Goal: Task Accomplishment & Management: Complete application form

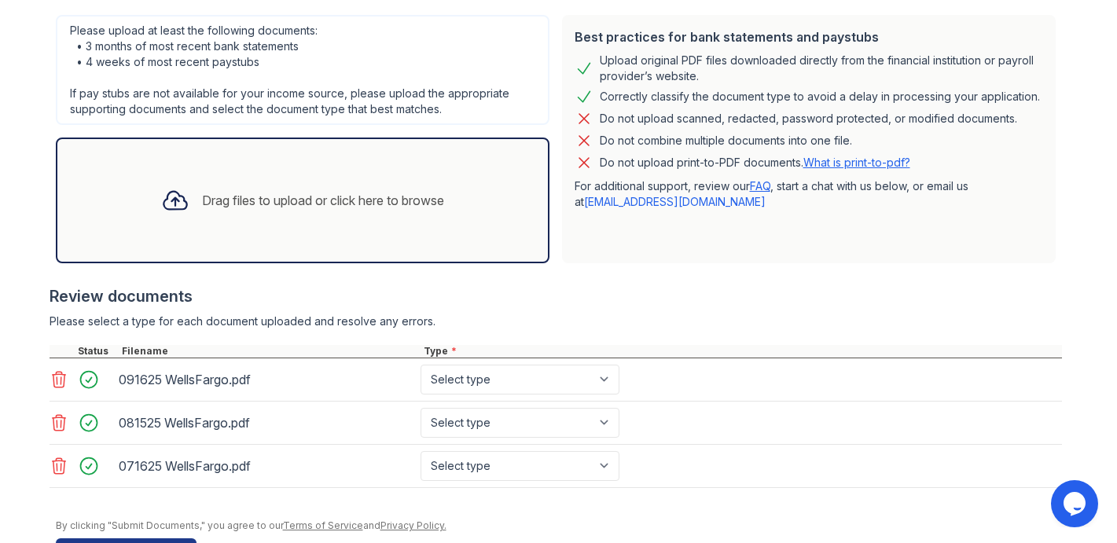
scroll to position [349, 0]
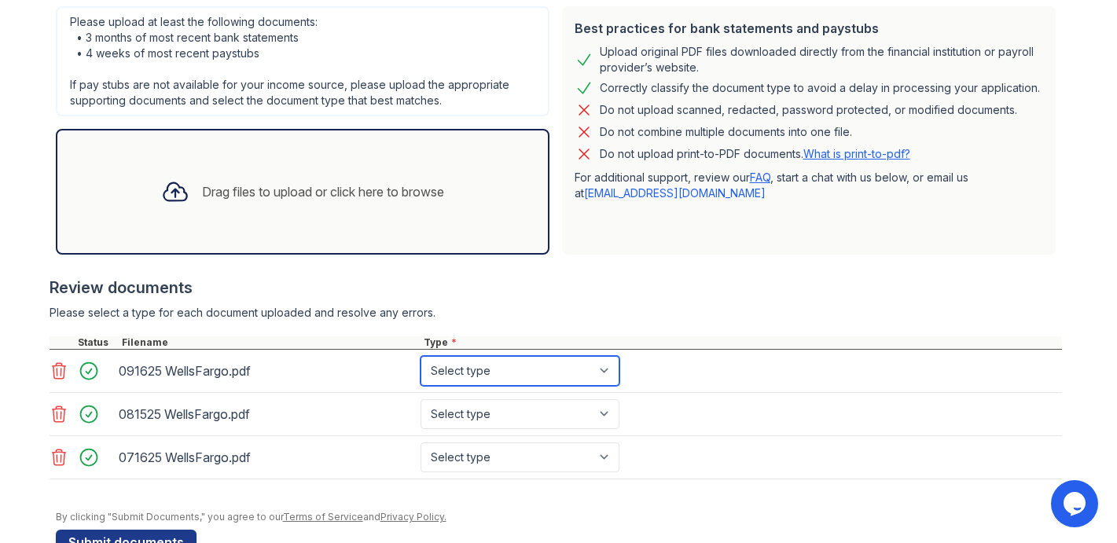
click at [475, 375] on select "Select type Paystub Bank Statement Offer Letter Tax Documents Benefit Award Let…" at bounding box center [519, 371] width 199 height 30
select select "bank_statement"
click at [420, 356] on select "Select type Paystub Bank Statement Offer Letter Tax Documents Benefit Award Let…" at bounding box center [519, 371] width 199 height 30
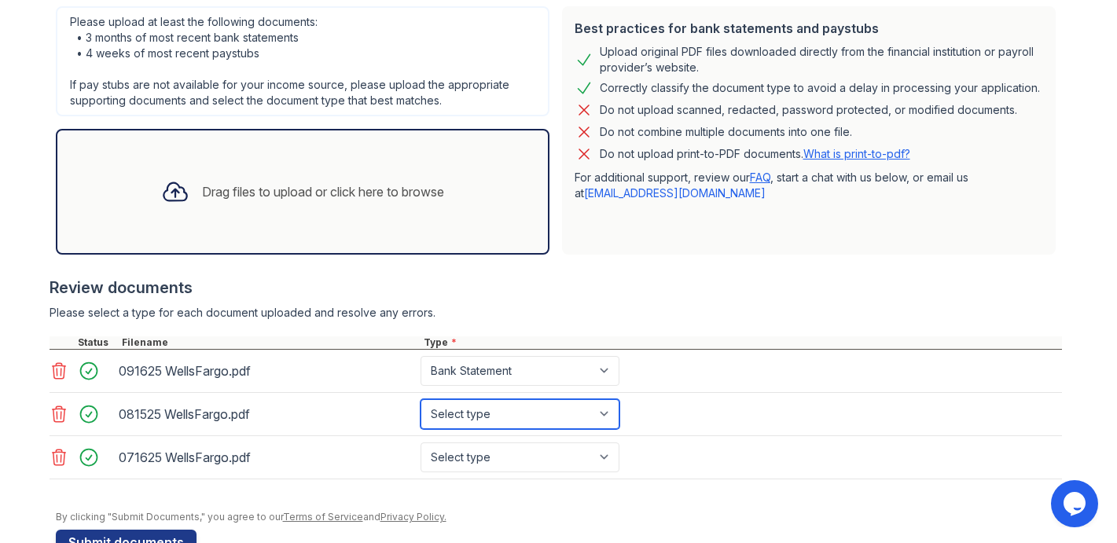
click at [463, 410] on select "Select type Paystub Bank Statement Offer Letter Tax Documents Benefit Award Let…" at bounding box center [519, 414] width 199 height 30
select select "bank_statement"
click at [420, 399] on select "Select type Paystub Bank Statement Offer Letter Tax Documents Benefit Award Let…" at bounding box center [519, 414] width 199 height 30
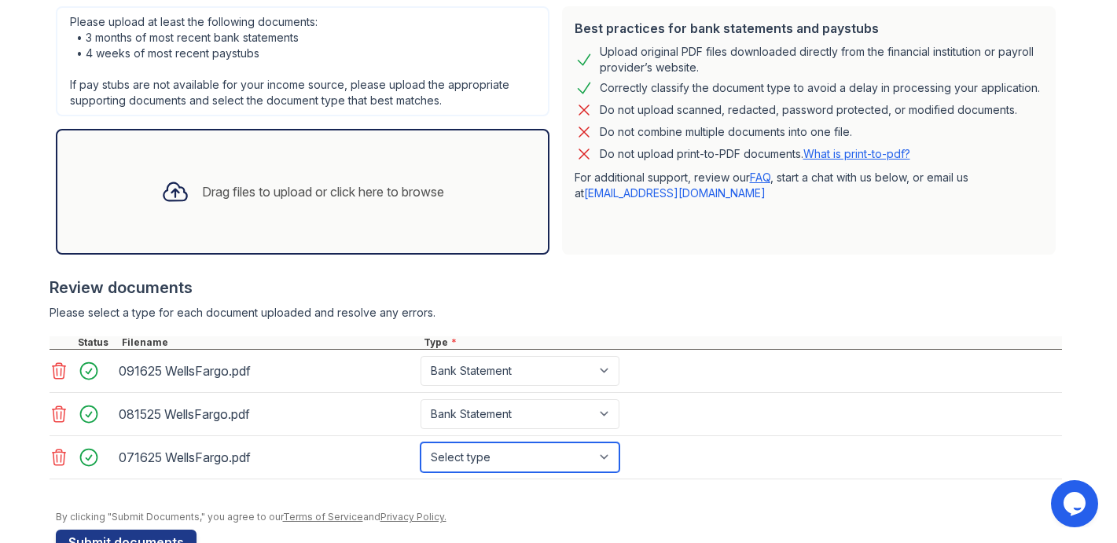
click at [454, 462] on select "Select type Paystub Bank Statement Offer Letter Tax Documents Benefit Award Let…" at bounding box center [519, 457] width 199 height 30
select select "bank_statement"
click at [420, 442] on select "Select type Paystub Bank Statement Offer Letter Tax Documents Benefit Award Let…" at bounding box center [519, 457] width 199 height 30
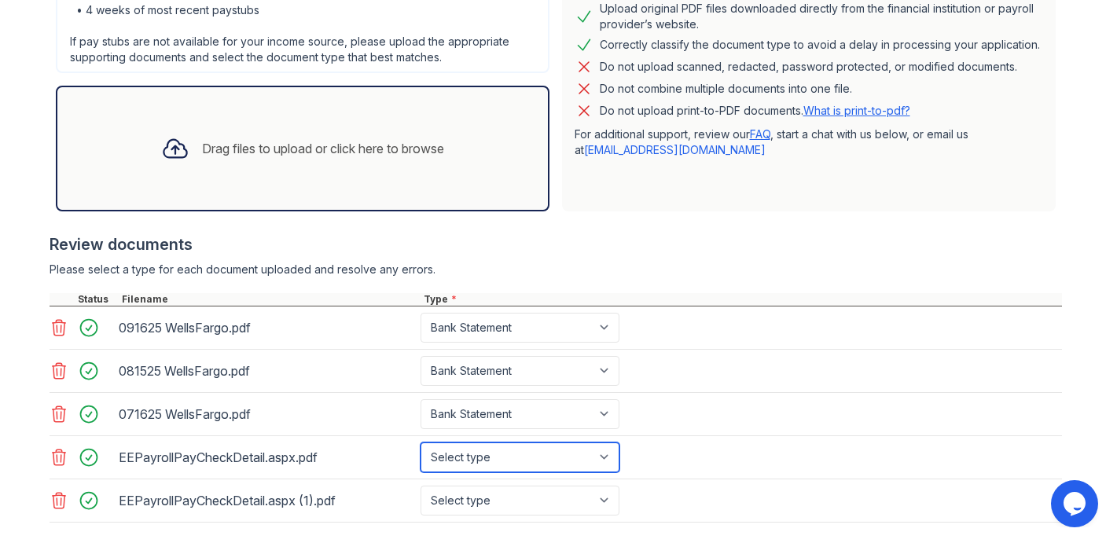
click at [494, 457] on select "Select type Paystub Bank Statement Offer Letter Tax Documents Benefit Award Let…" at bounding box center [519, 457] width 199 height 30
select select "paystub"
click at [420, 442] on select "Select type Paystub Bank Statement Offer Letter Tax Documents Benefit Award Let…" at bounding box center [519, 457] width 199 height 30
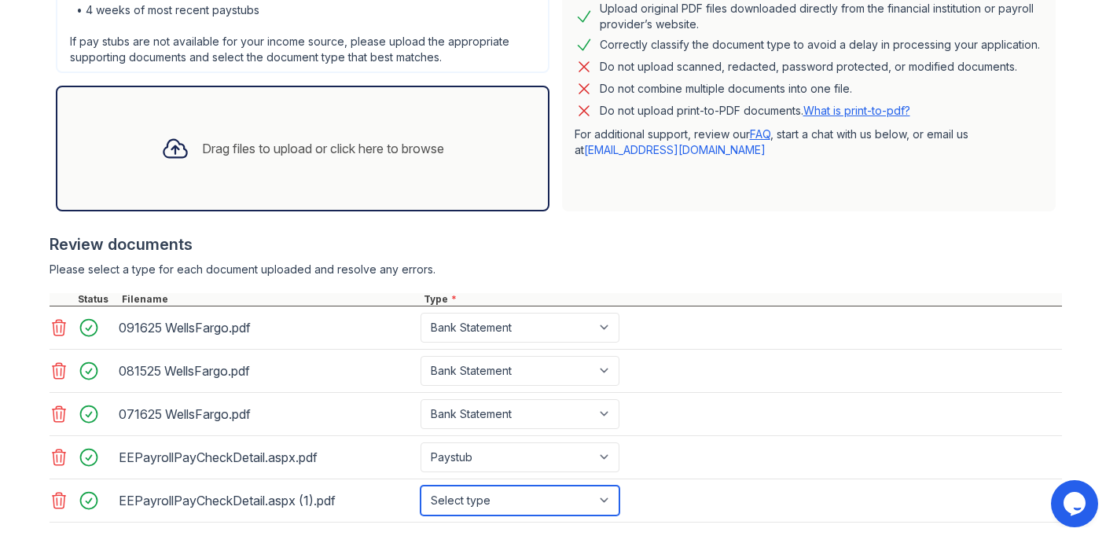
click at [461, 500] on select "Select type Paystub Bank Statement Offer Letter Tax Documents Benefit Award Let…" at bounding box center [519, 501] width 199 height 30
select select "paystub"
click at [420, 486] on select "Select type Paystub Bank Statement Offer Letter Tax Documents Benefit Award Let…" at bounding box center [519, 501] width 199 height 30
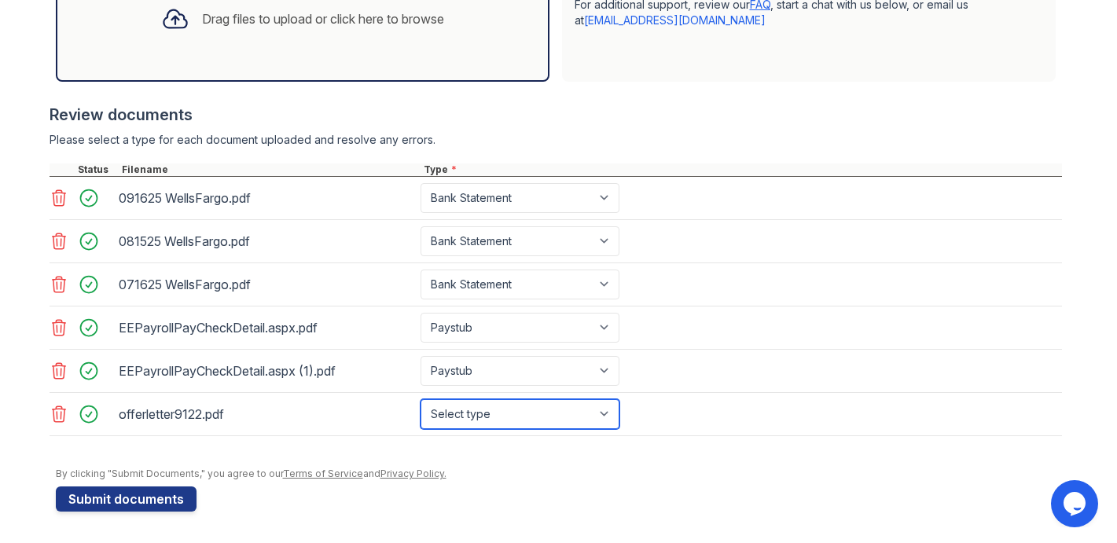
click at [471, 423] on select "Select type Paystub Bank Statement Offer Letter Tax Documents Benefit Award Let…" at bounding box center [519, 414] width 199 height 30
select select "offer_letter"
click at [420, 399] on select "Select type Paystub Bank Statement Offer Letter Tax Documents Benefit Award Let…" at bounding box center [519, 414] width 199 height 30
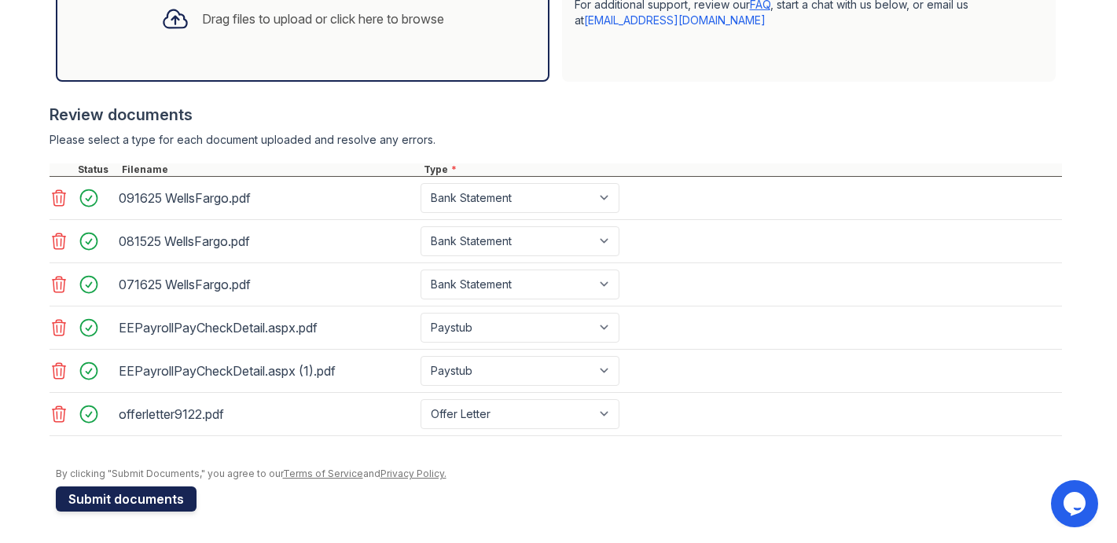
click at [97, 501] on button "Submit documents" at bounding box center [126, 498] width 141 height 25
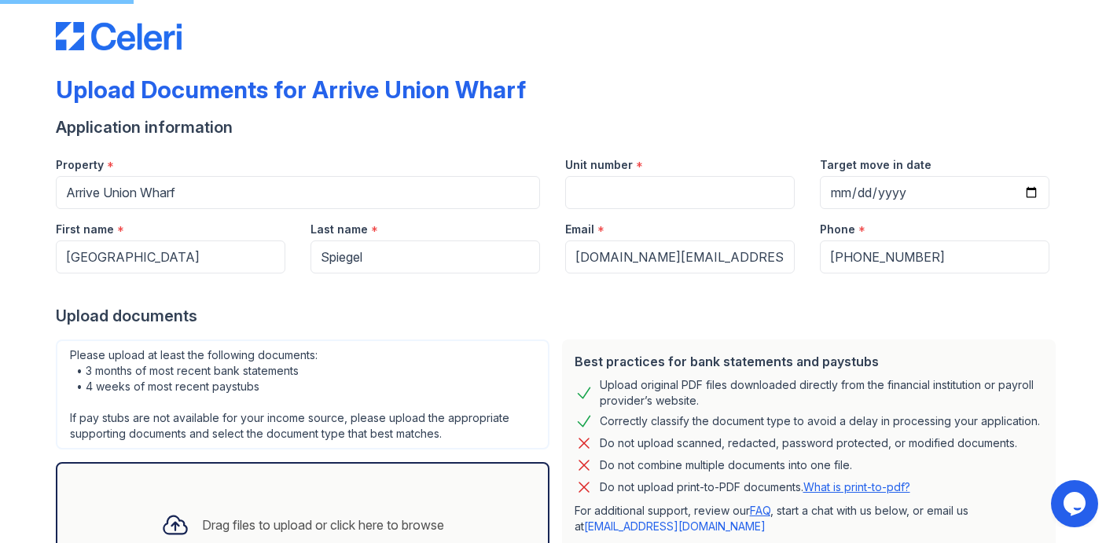
scroll to position [0, 0]
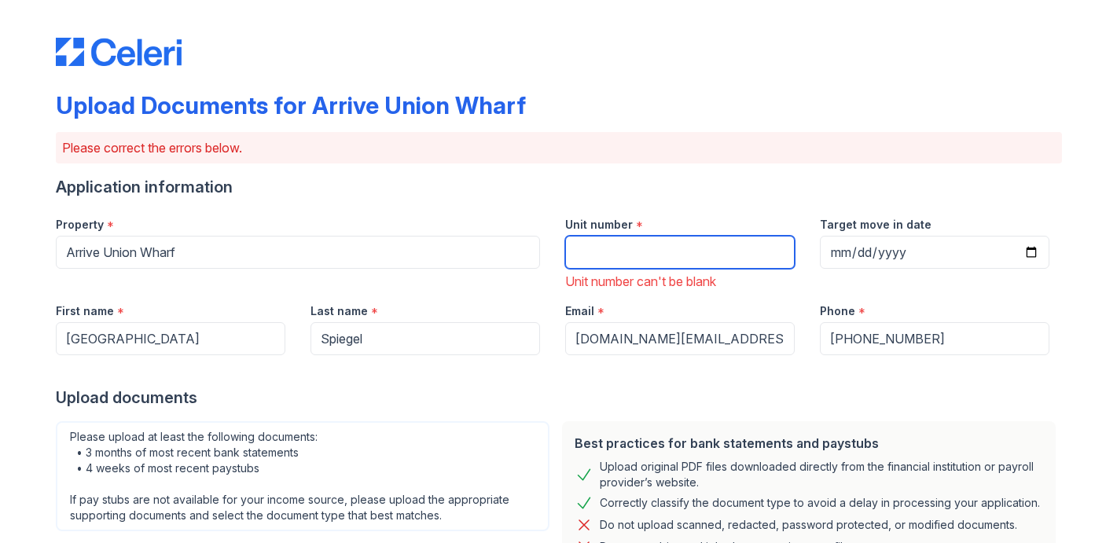
click at [622, 249] on input "Unit number" at bounding box center [679, 252] width 229 height 33
type input "120"
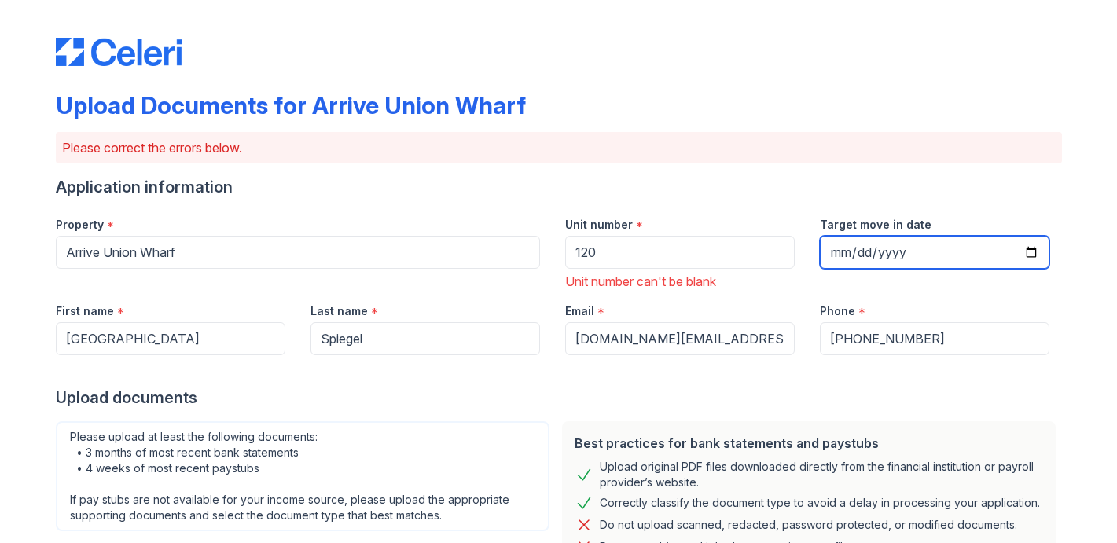
click at [842, 247] on input "Target move in date" at bounding box center [934, 252] width 229 height 33
type input "[DATE]"
click at [662, 420] on div "Best practices for bank statements and paystubs Upload original PDF files downl…" at bounding box center [809, 545] width 506 height 261
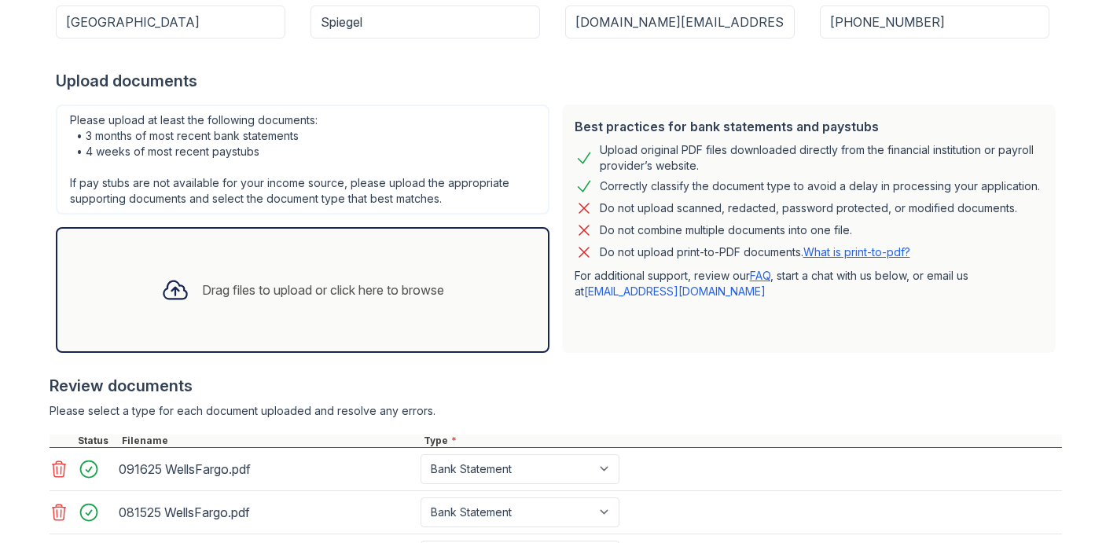
scroll to position [317, 0]
click at [615, 413] on div "Please select a type for each document uploaded and resolve any errors." at bounding box center [556, 410] width 1012 height 16
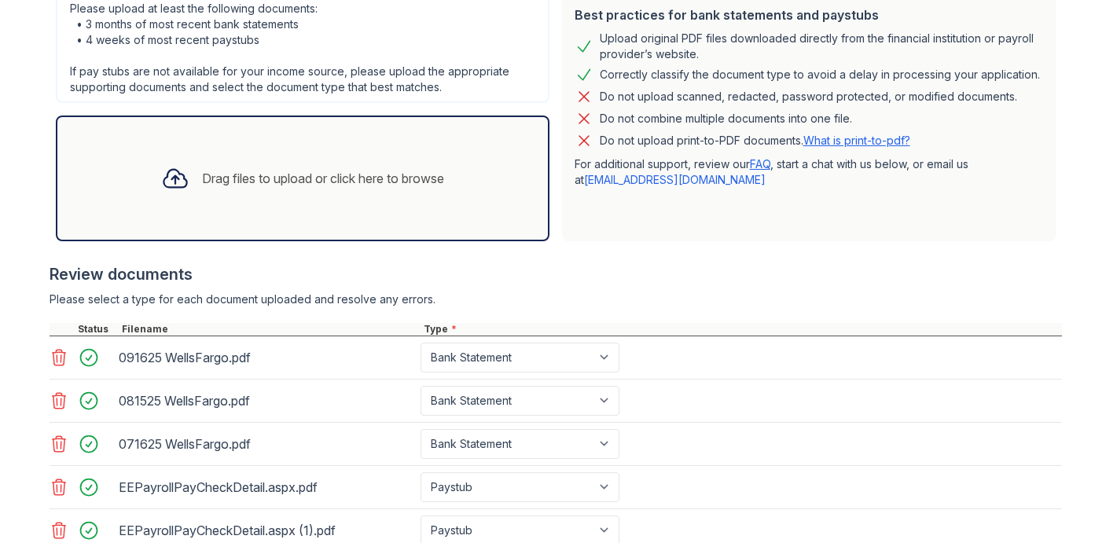
scroll to position [588, 0]
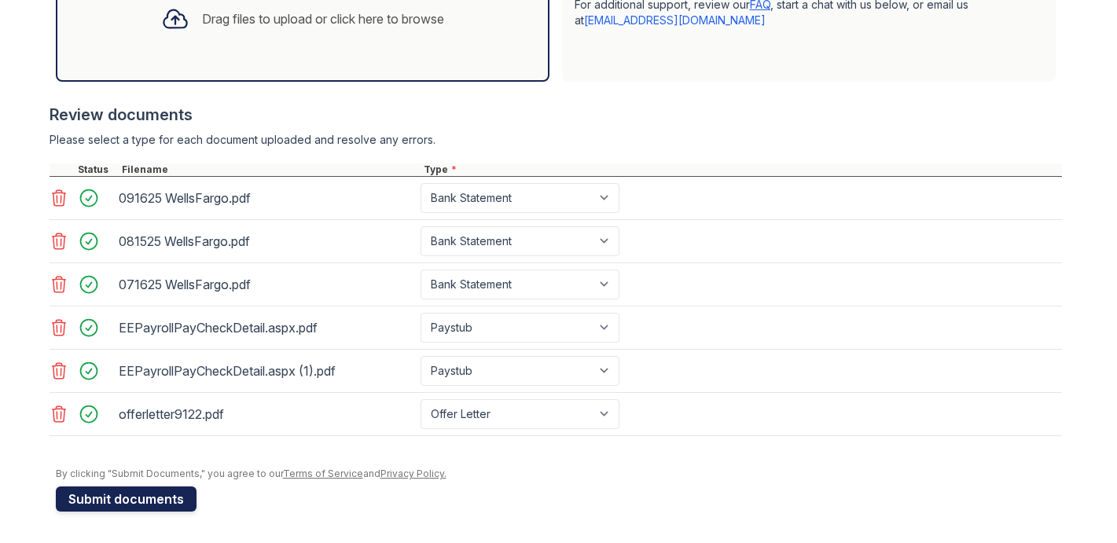
click at [79, 502] on button "Submit documents" at bounding box center [126, 498] width 141 height 25
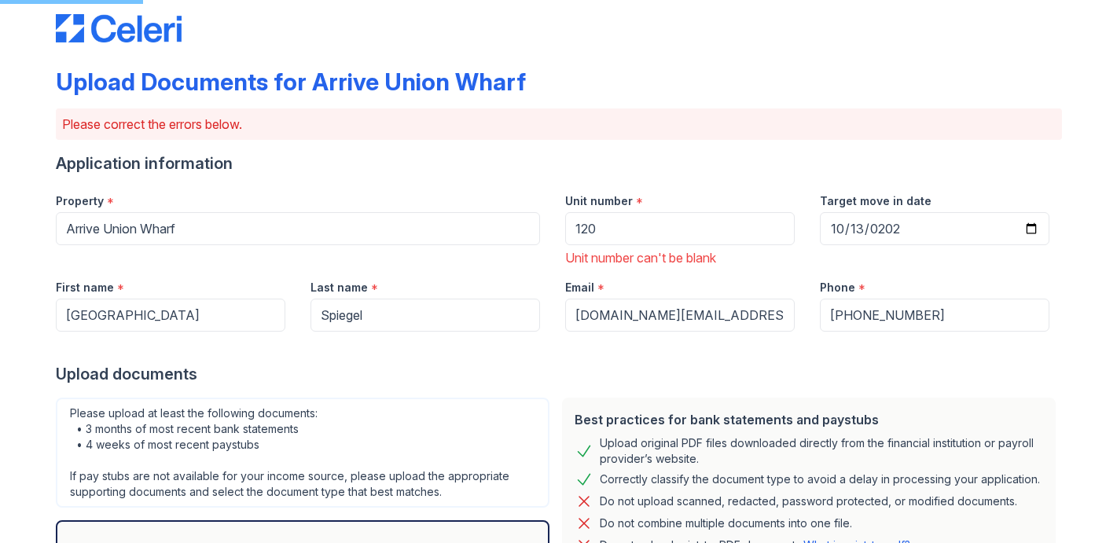
scroll to position [0, 0]
